Goal: Task Accomplishment & Management: Manage account settings

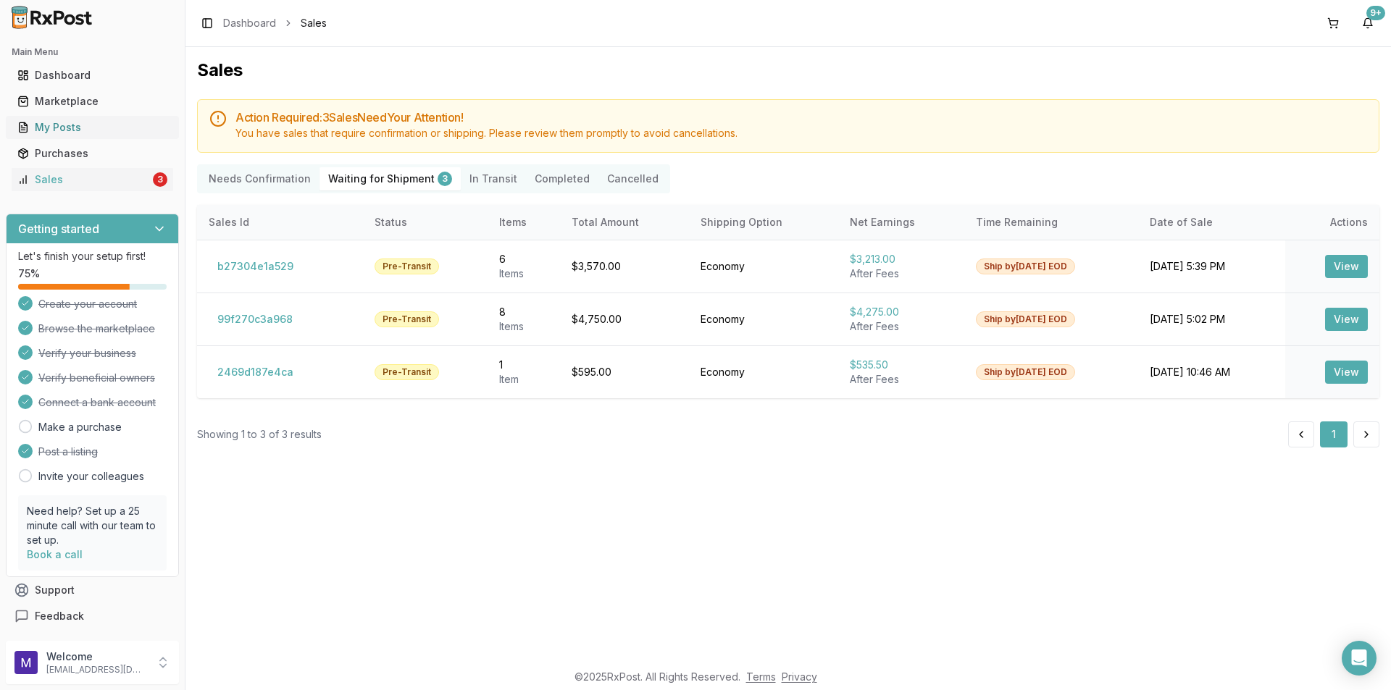
click at [94, 128] on div "My Posts" at bounding box center [92, 127] width 150 height 14
click at [73, 133] on div "My Posts" at bounding box center [92, 127] width 150 height 14
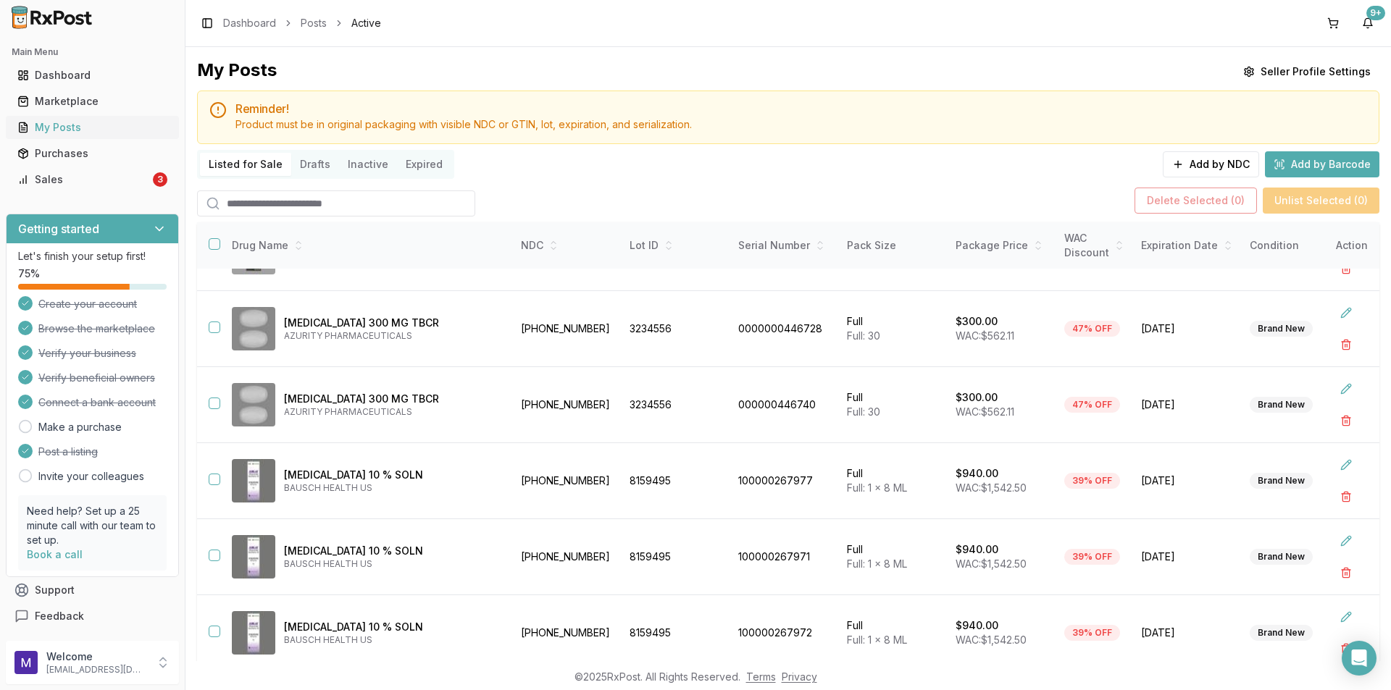
scroll to position [94, 0]
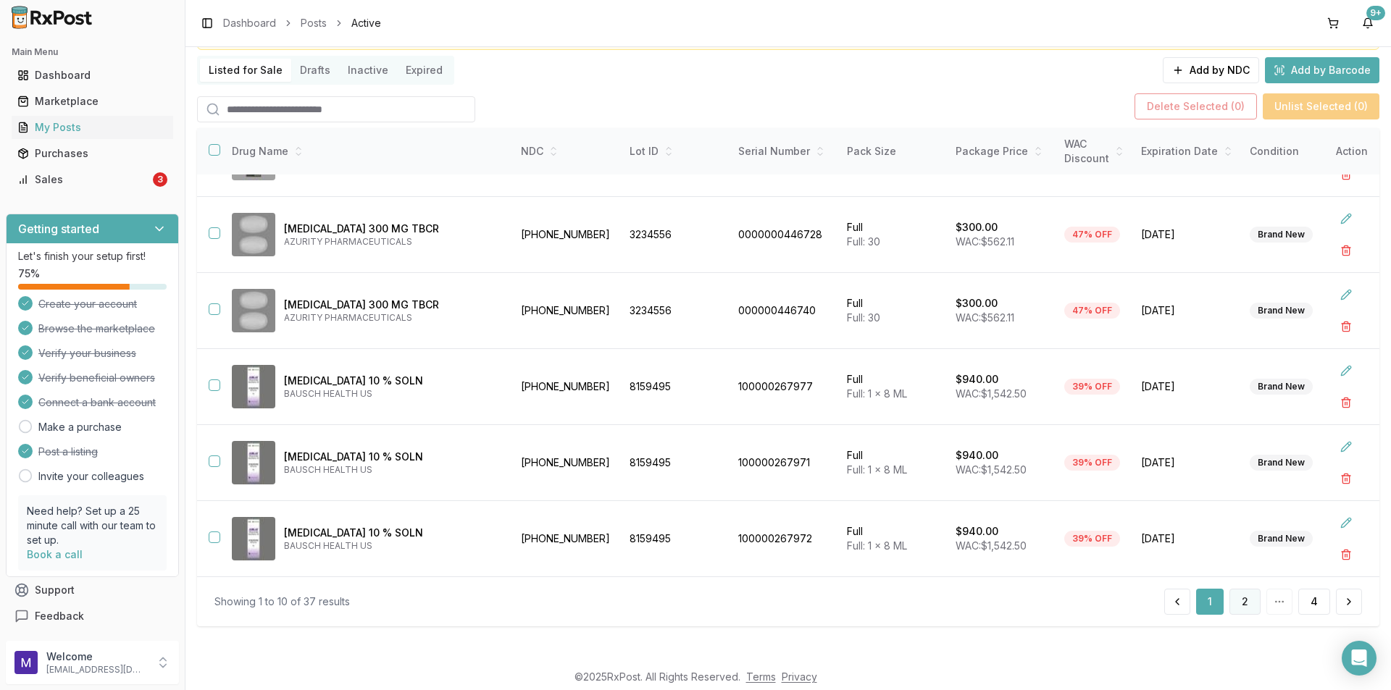
click at [1237, 598] on button "2" at bounding box center [1244, 602] width 31 height 26
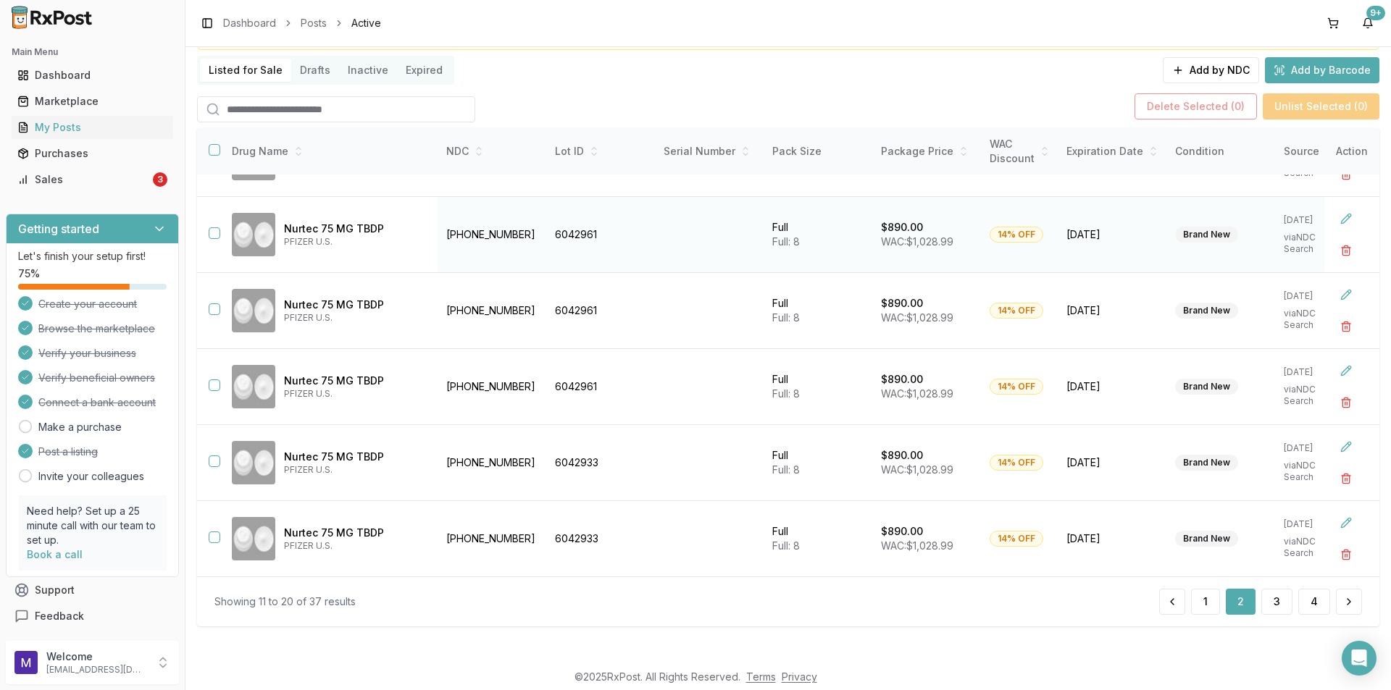
click at [214, 227] on button "button" at bounding box center [215, 233] width 12 height 12
click at [212, 307] on button "button" at bounding box center [215, 310] width 12 height 12
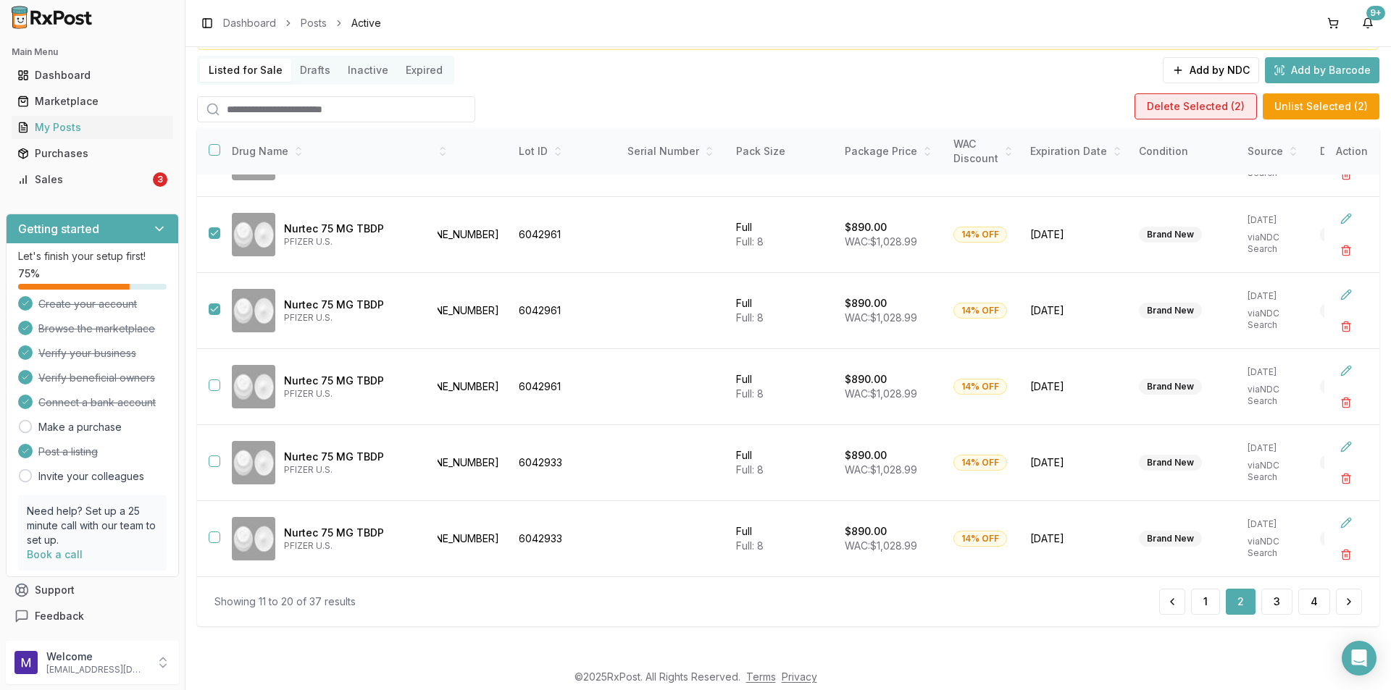
click at [1195, 106] on button "Delete Selected ( 2 )" at bounding box center [1196, 106] width 122 height 26
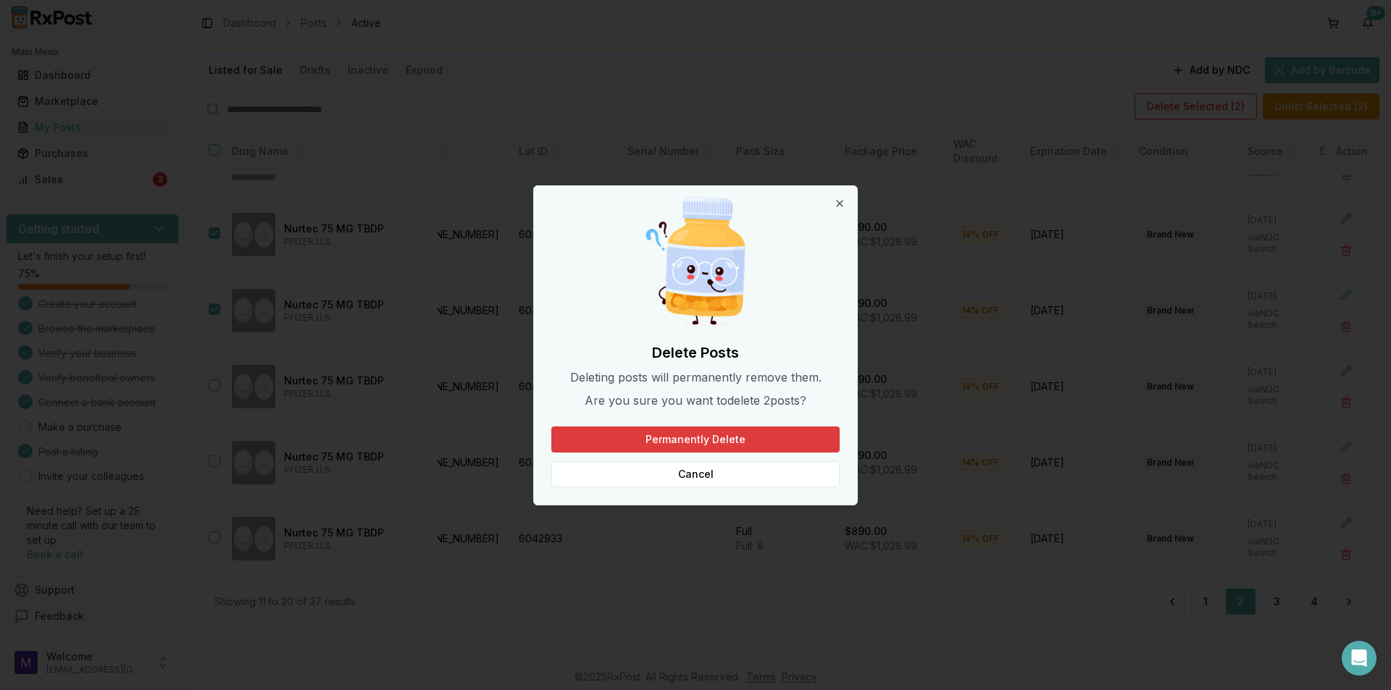
click at [651, 435] on button "Permanently Delete" at bounding box center [695, 440] width 288 height 26
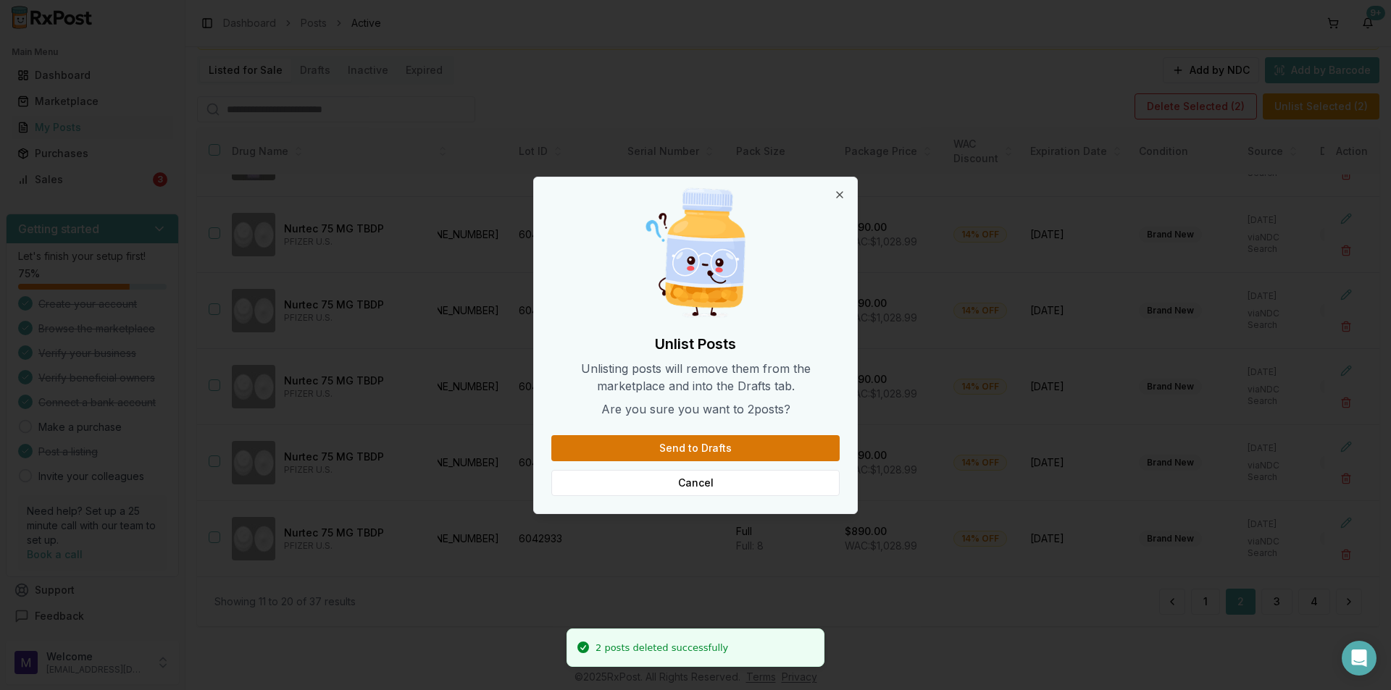
scroll to position [212, 36]
